Goal: Navigation & Orientation: Go to known website

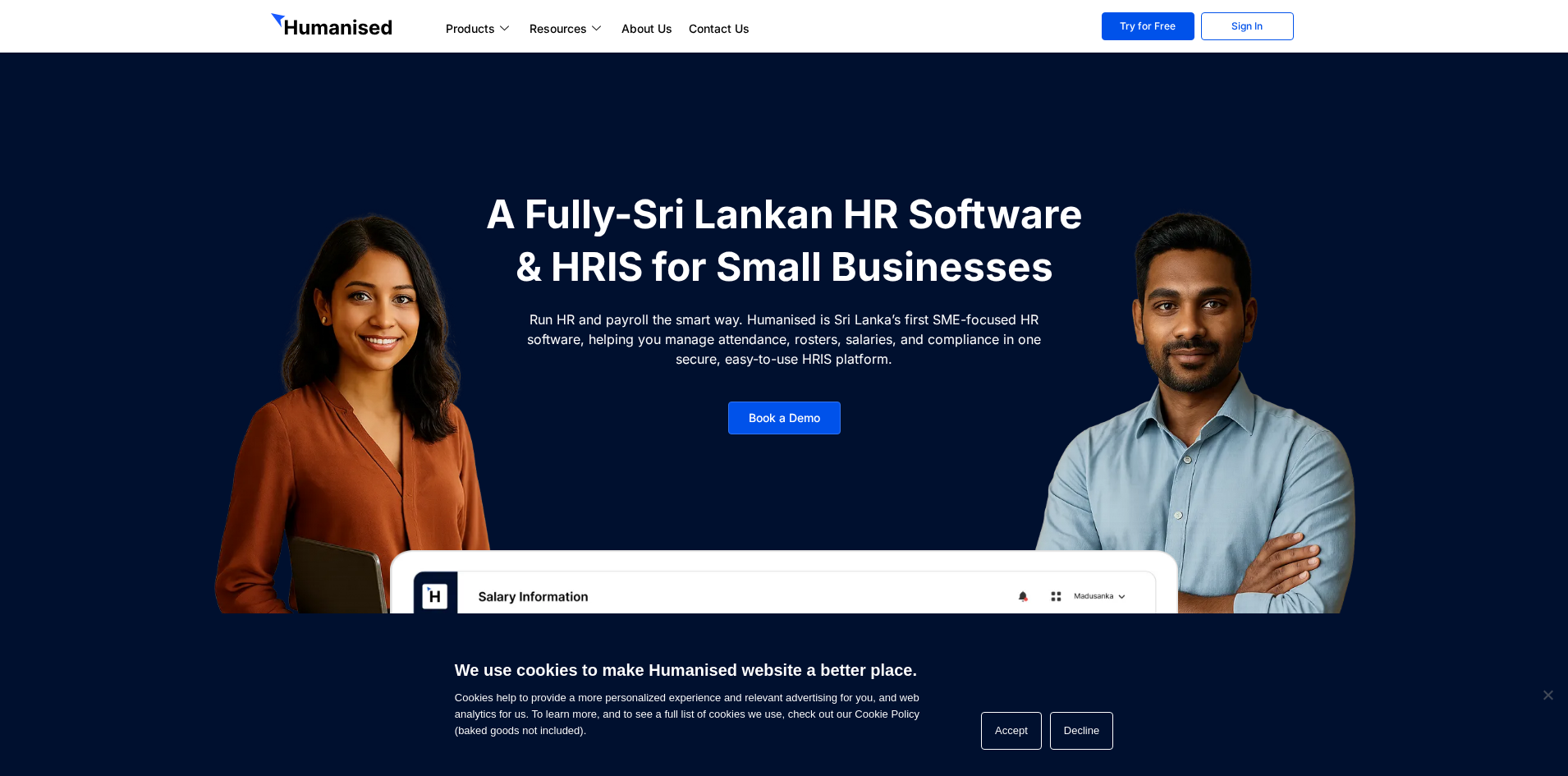
click at [1014, 219] on img at bounding box center [1195, 455] width 492 height 534
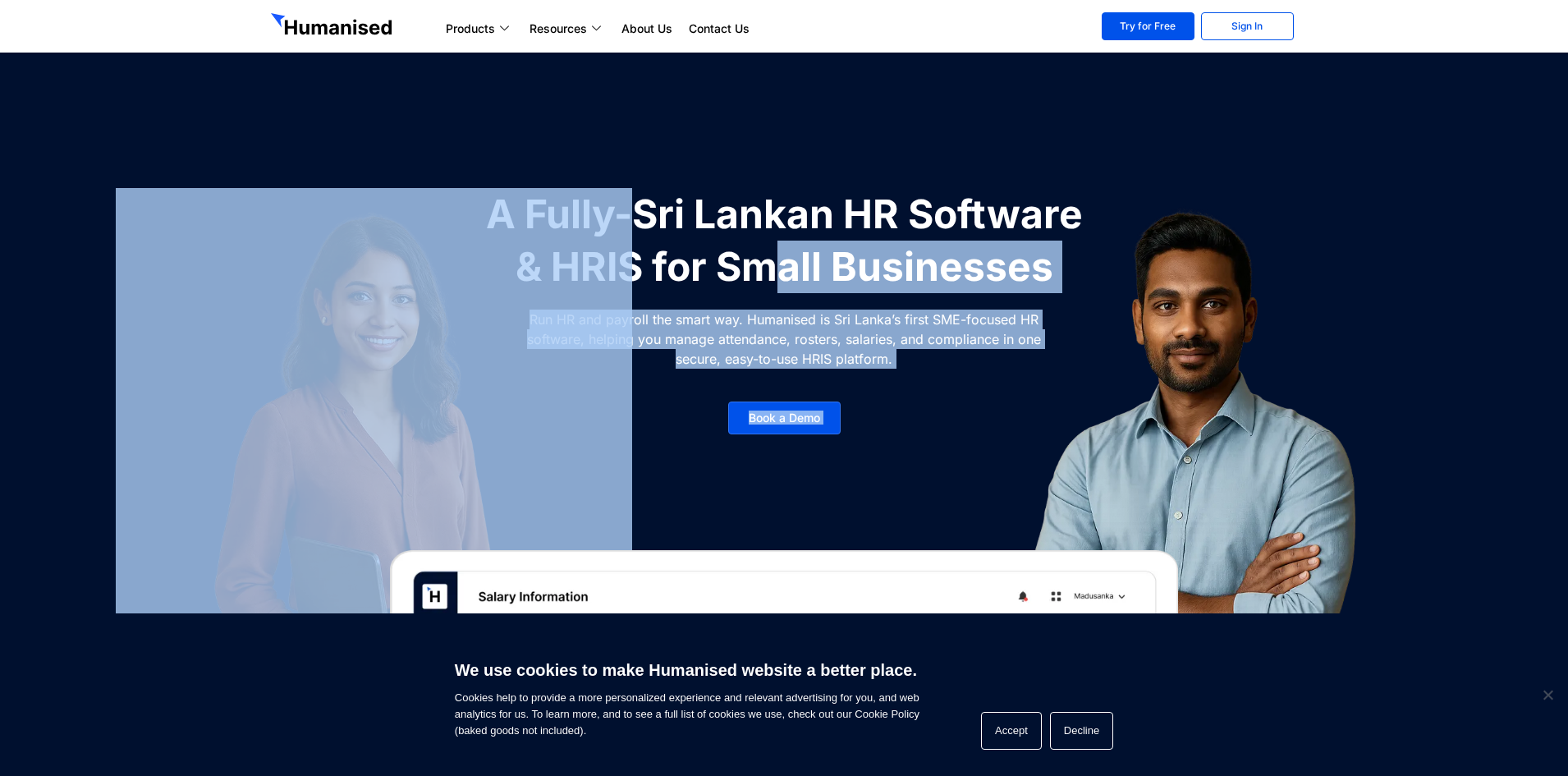
drag, startPoint x: 778, startPoint y: 262, endPoint x: 1160, endPoint y: 257, distance: 382.0
click at [1092, 257] on div "A Fully-Sri Lankan HR Software & HRIS for Small Businesses Run HR and payroll t…" at bounding box center [784, 319] width 616 height 263
click at [1160, 257] on img at bounding box center [1195, 455] width 492 height 534
click at [998, 310] on img at bounding box center [1195, 455] width 492 height 534
click at [536, 338] on img at bounding box center [374, 455] width 517 height 534
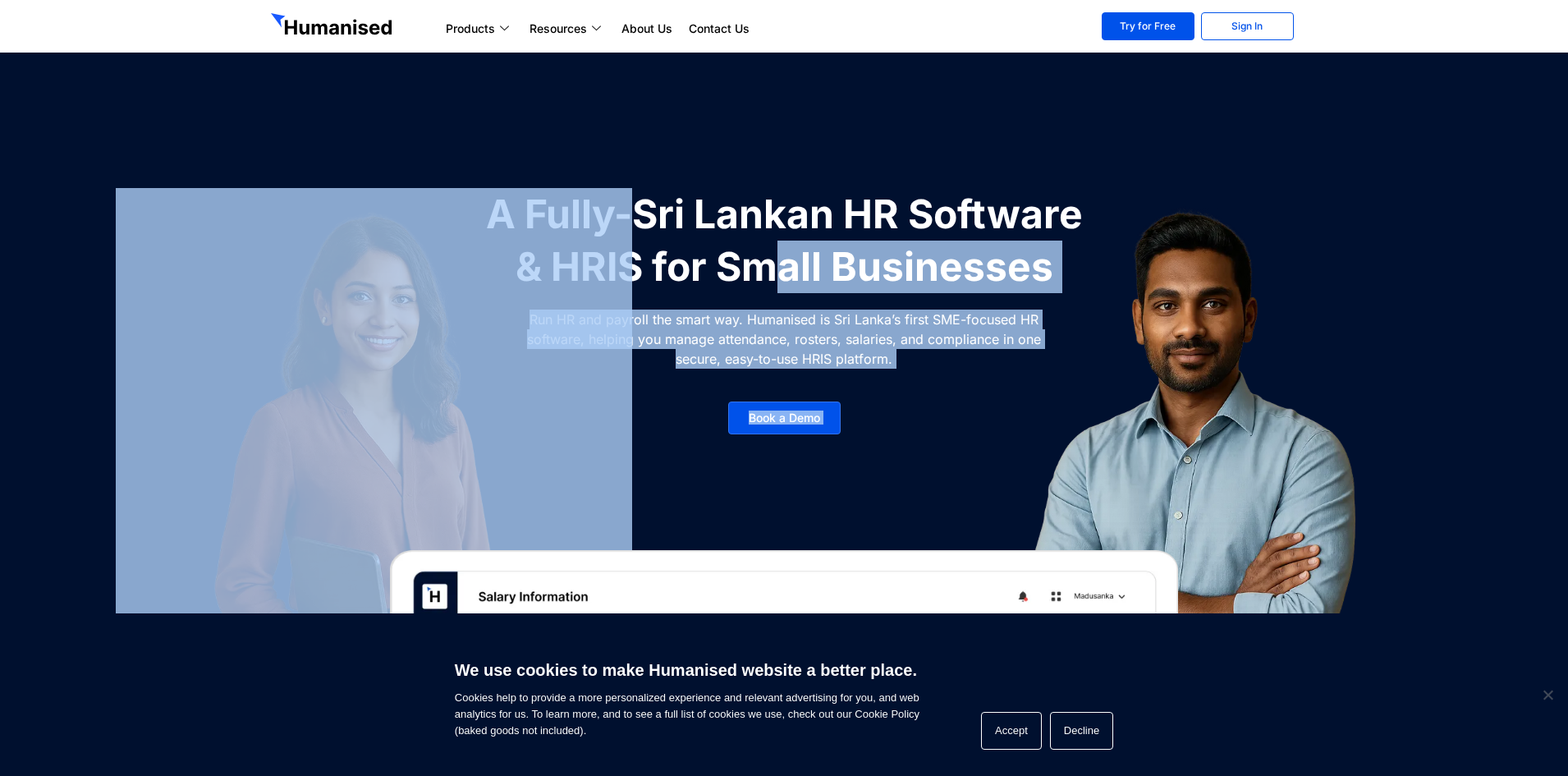
click at [850, 264] on h1 "A Fully-Sri Lankan HR Software & HRIS for Small Businesses" at bounding box center [784, 240] width 616 height 105
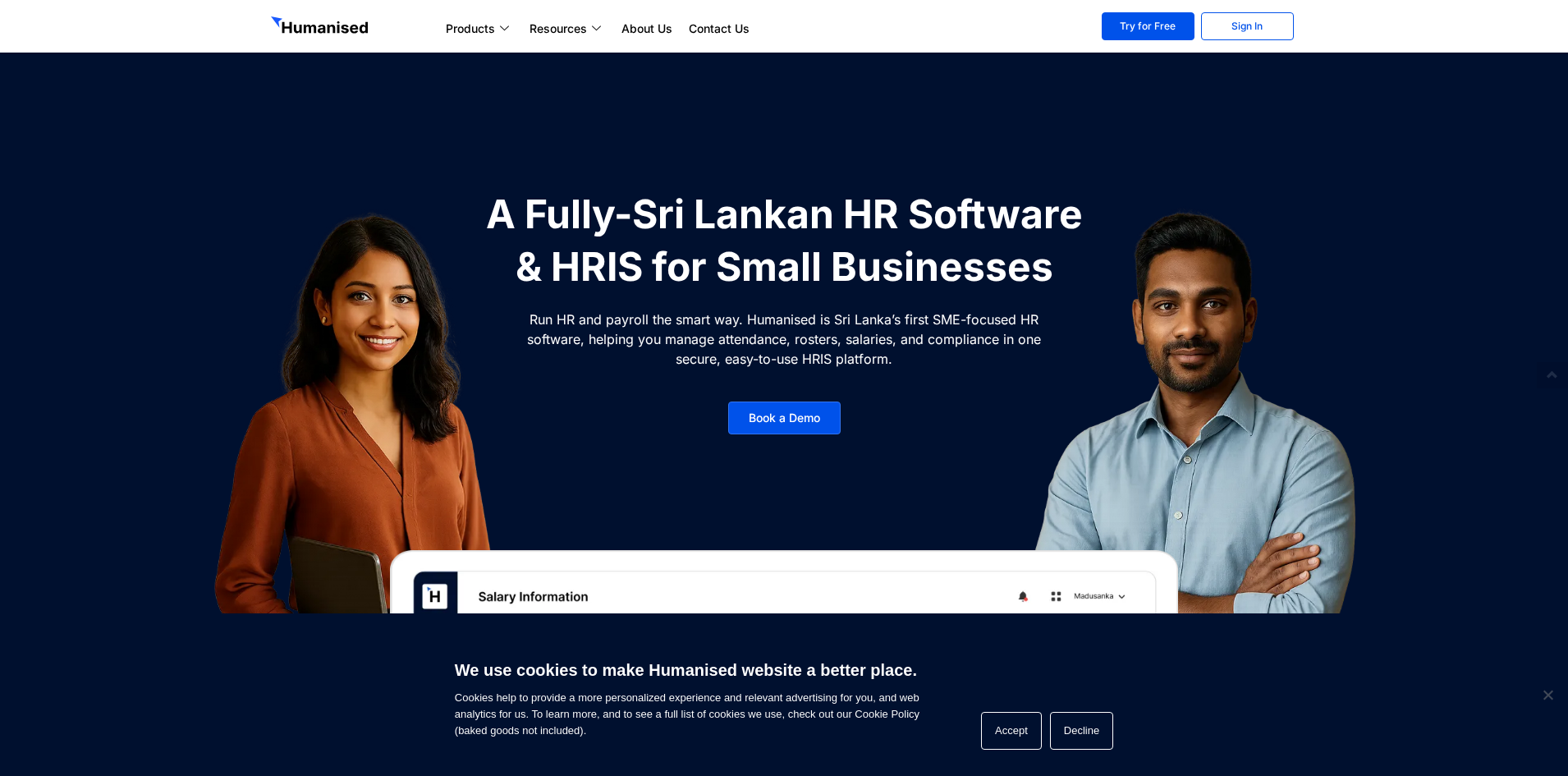
scroll to position [246, 0]
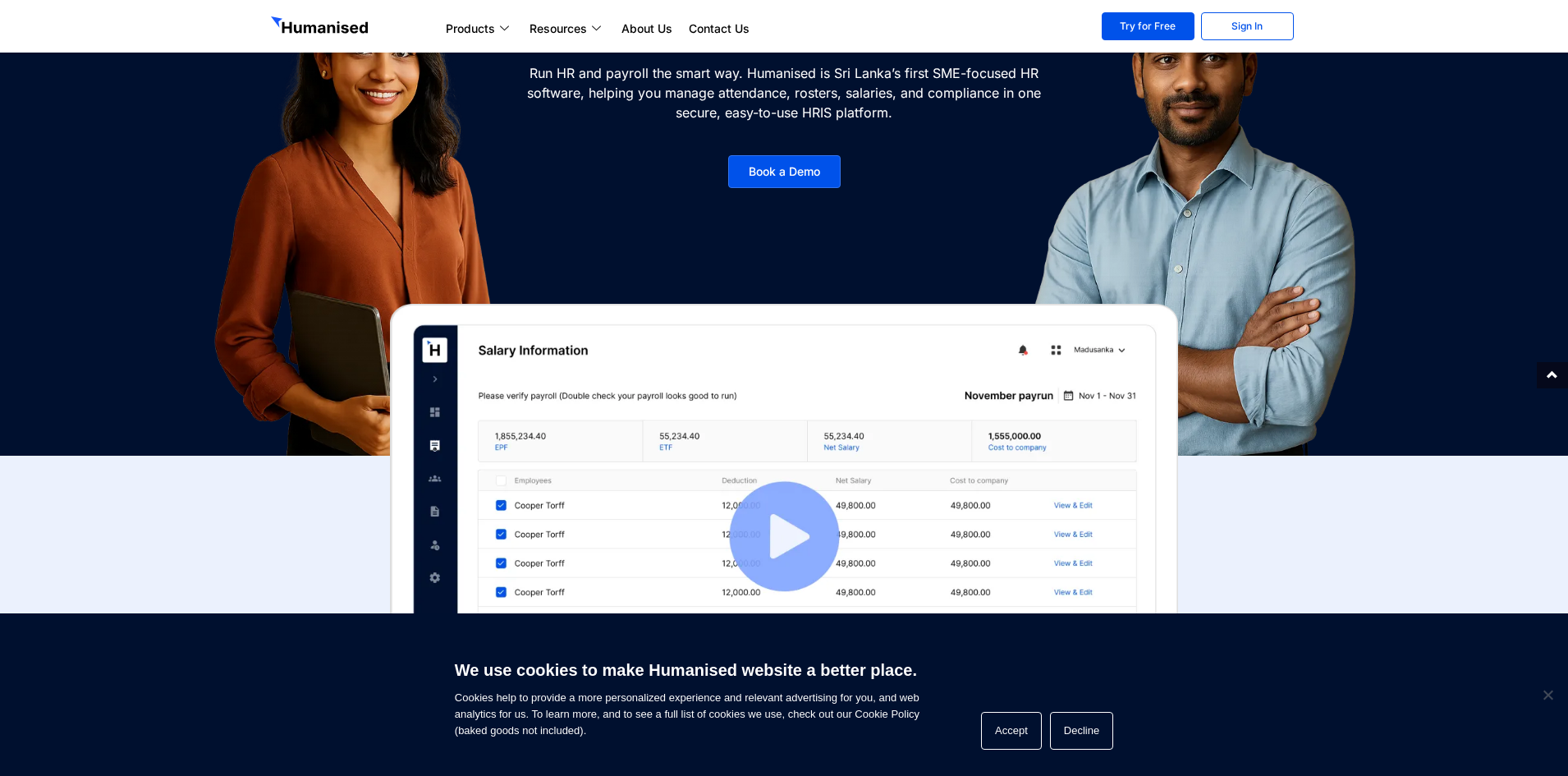
drag, startPoint x: 894, startPoint y: 297, endPoint x: 237, endPoint y: 364, distance: 660.4
click at [237, 364] on img at bounding box center [374, 209] width 517 height 534
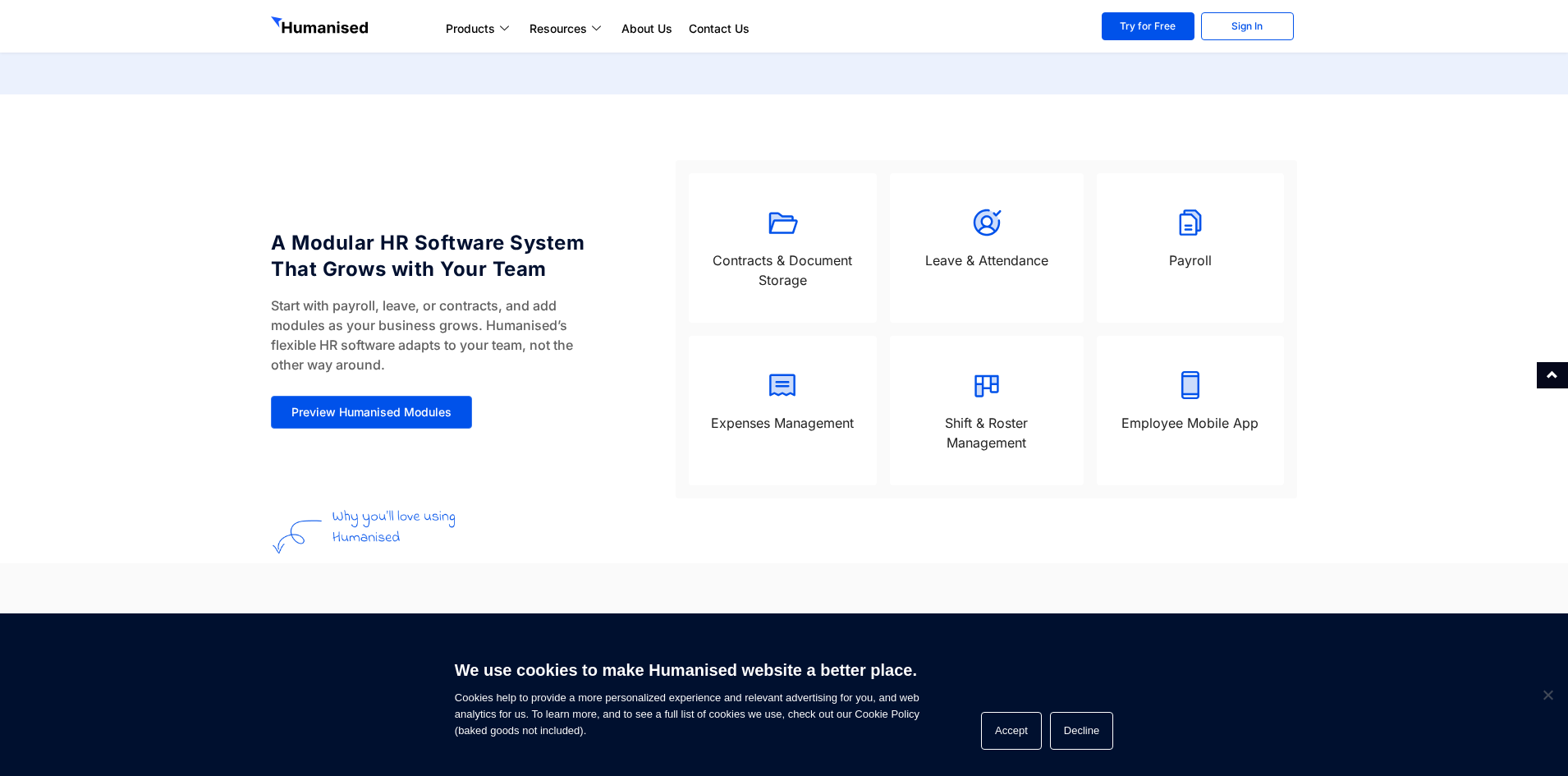
scroll to position [1561, 0]
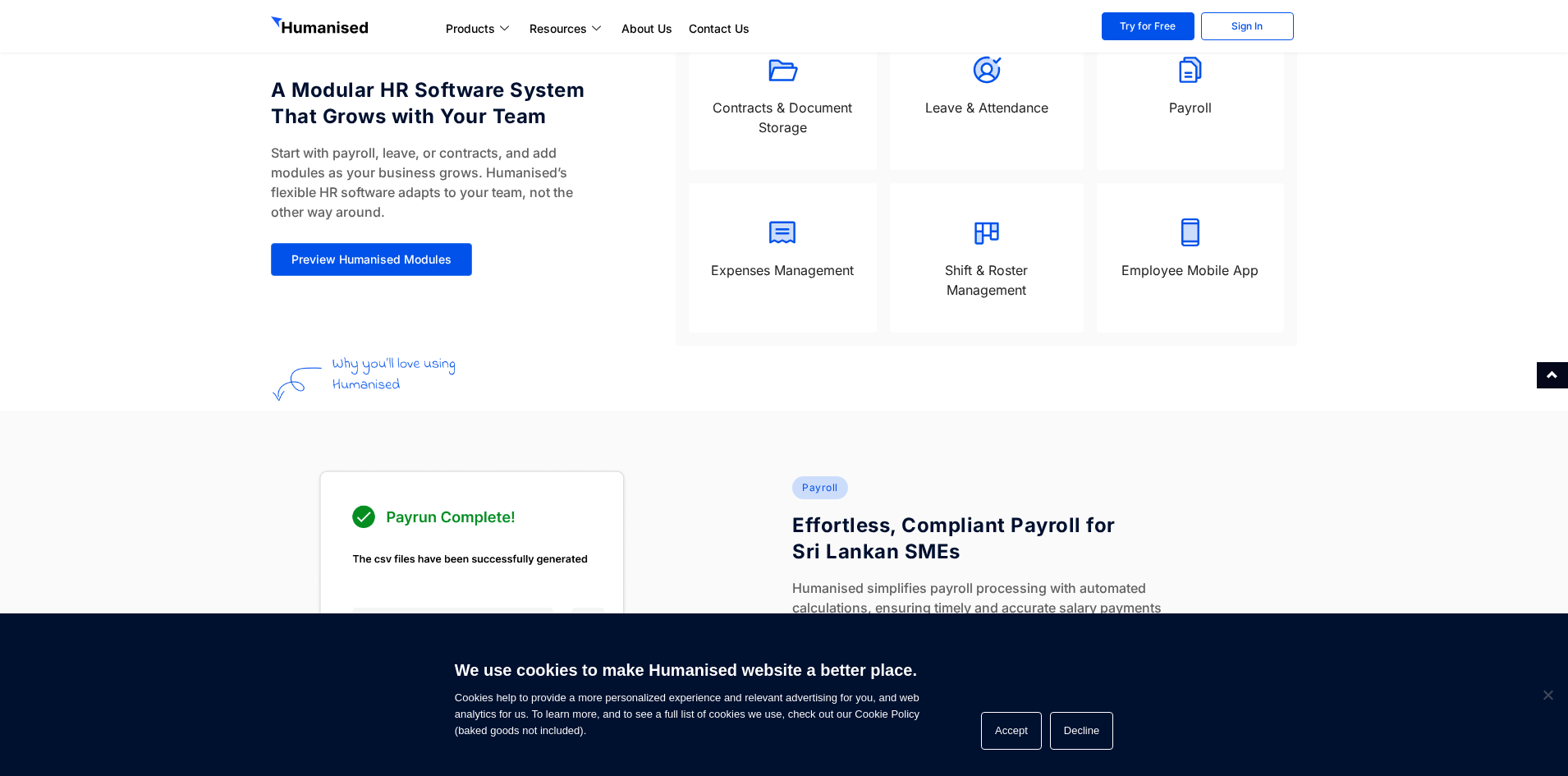
drag, startPoint x: 1004, startPoint y: 740, endPoint x: 906, endPoint y: 699, distance: 106.2
click at [1003, 740] on button "Accept" at bounding box center [1011, 731] width 61 height 38
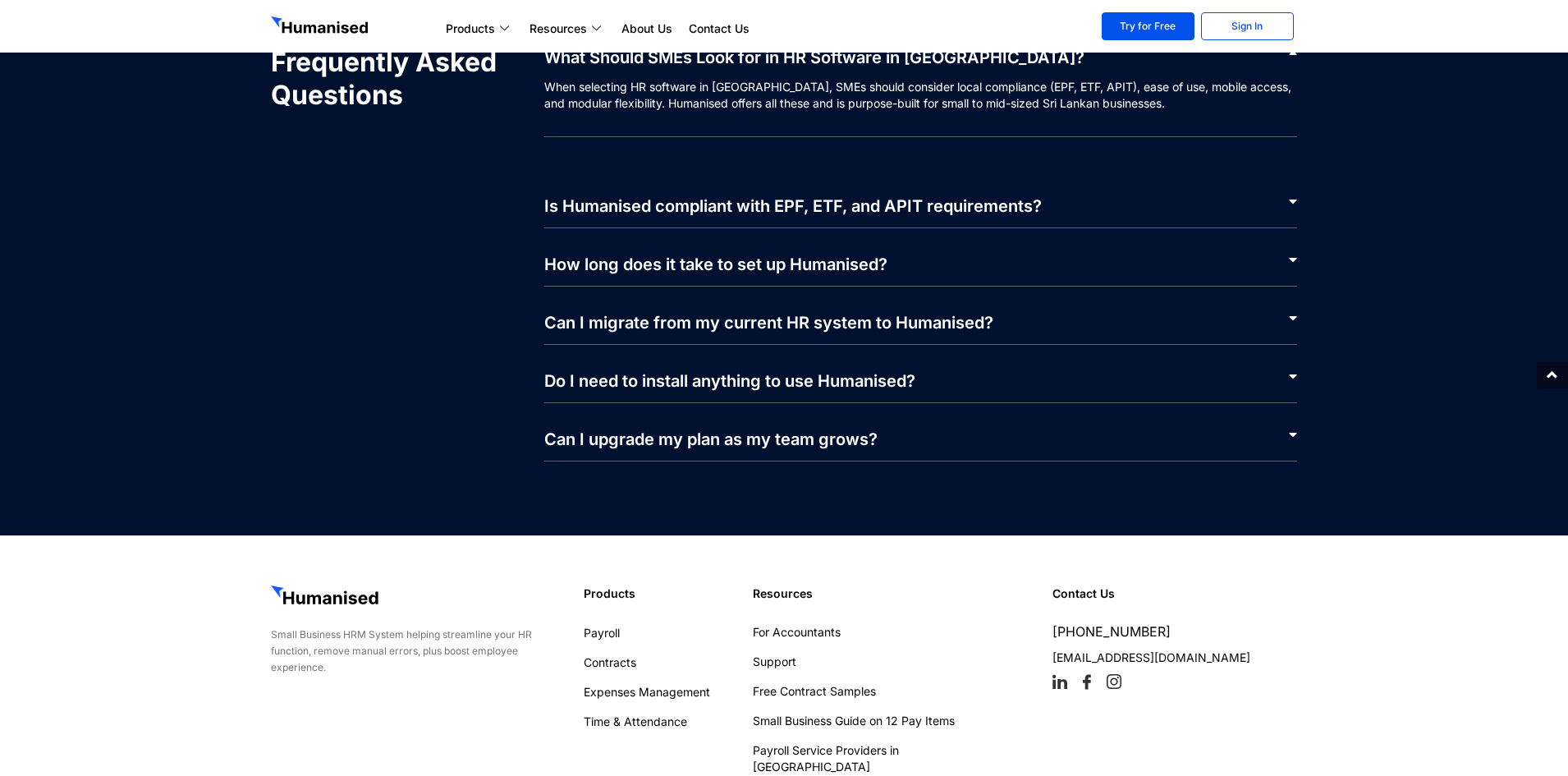
scroll to position [7870, 0]
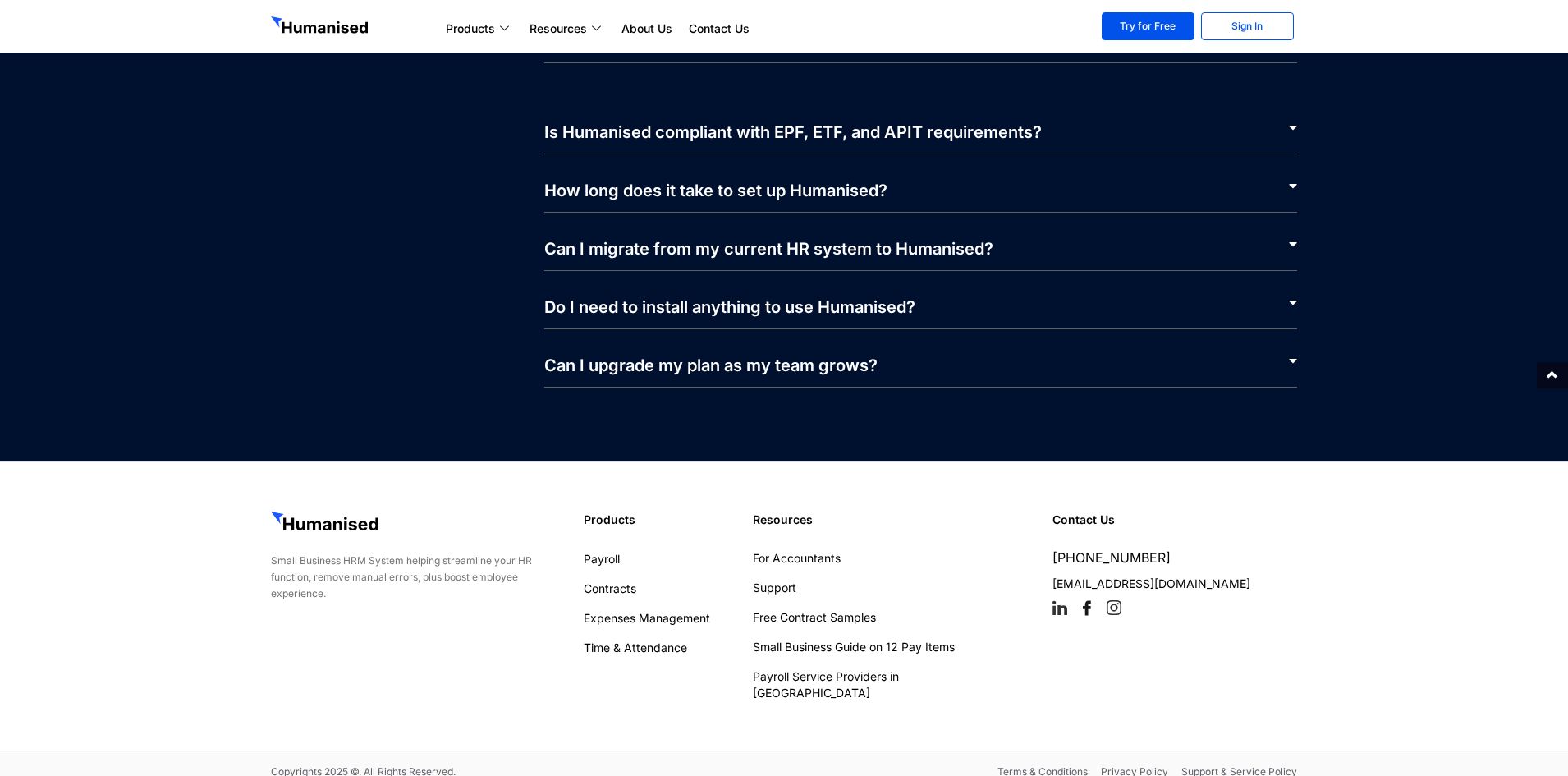
click at [1090, 604] on icon at bounding box center [1086, 607] width 15 height 15
